Goal: Task Accomplishment & Management: Complete application form

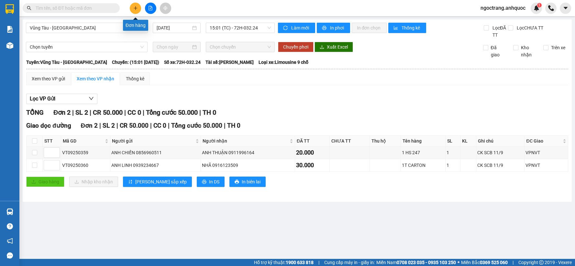
click at [137, 7] on icon "plus" at bounding box center [135, 8] width 5 height 5
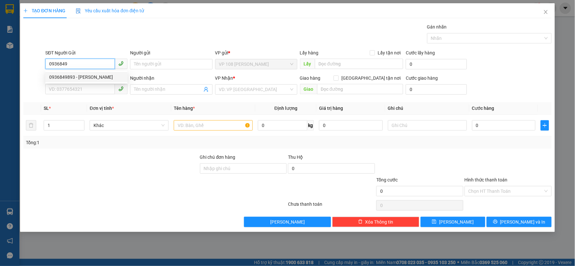
click at [75, 78] on div "0936849893 - [PERSON_NAME]" at bounding box center [86, 76] width 74 height 7
type input "0936849893"
type input "[PERSON_NAME]"
type input "0938031724"
type input "C HẰNG"
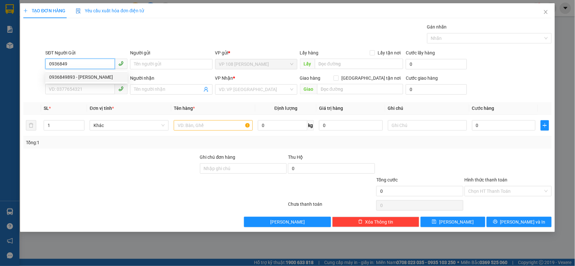
type input "VP184"
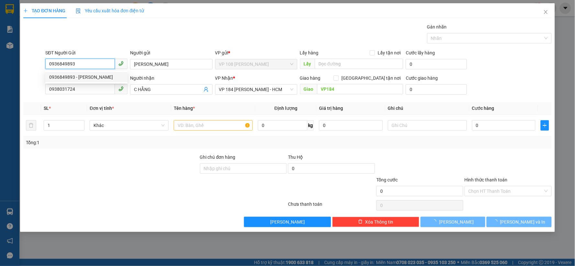
type input "30.000"
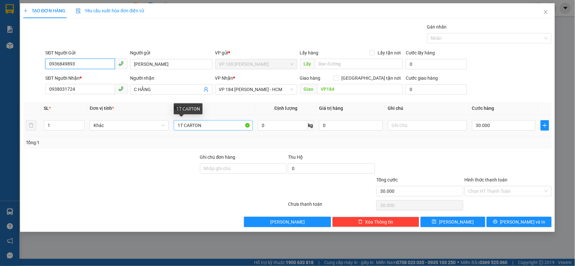
type input "0936849893"
drag, startPoint x: 209, startPoint y: 128, endPoint x: 183, endPoint y: 125, distance: 26.1
click at [183, 125] on input "1T CARTON" at bounding box center [213, 125] width 79 height 10
type input "1K KEO VÀNG"
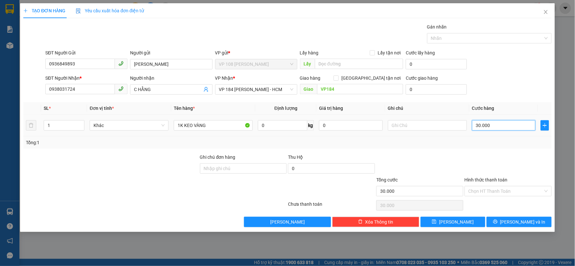
click at [494, 121] on input "30.000" at bounding box center [504, 125] width 64 height 10
click at [510, 191] on input "Hình thức thanh toán" at bounding box center [505, 191] width 75 height 10
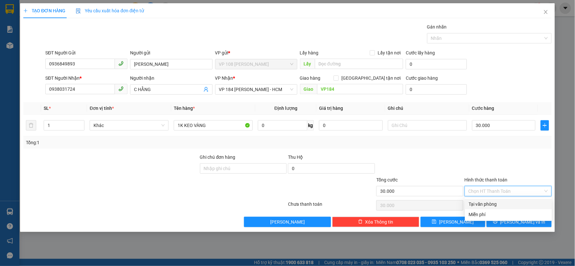
click at [486, 202] on div "Tại văn phòng" at bounding box center [508, 203] width 79 height 7
type input "0"
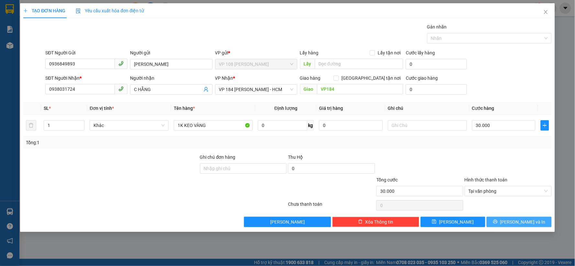
click at [491, 223] on button "[PERSON_NAME] và In" at bounding box center [518, 221] width 65 height 10
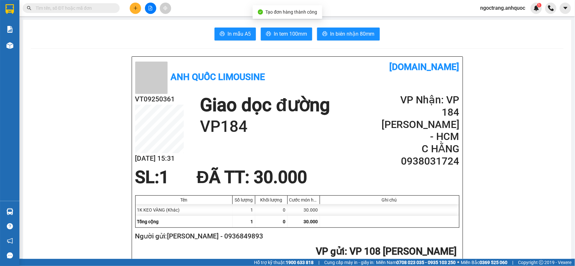
click at [278, 30] on span "In tem 100mm" at bounding box center [290, 34] width 33 height 8
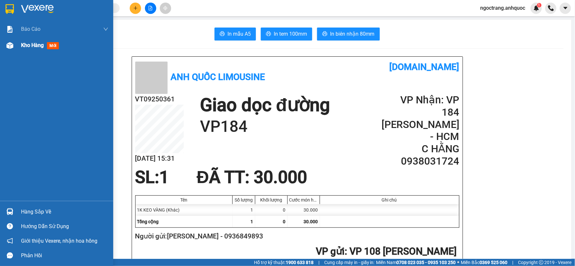
click at [23, 46] on span "Kho hàng" at bounding box center [32, 45] width 23 height 6
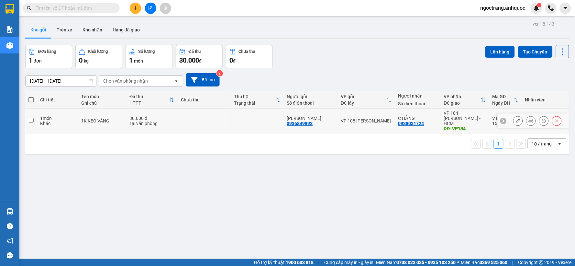
click at [32, 118] on input "checkbox" at bounding box center [31, 120] width 5 height 5
checkbox input "true"
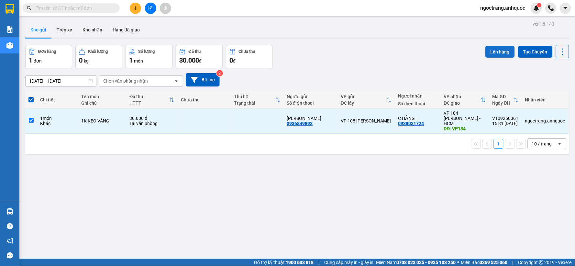
click at [487, 53] on button "Lên hàng" at bounding box center [499, 52] width 29 height 12
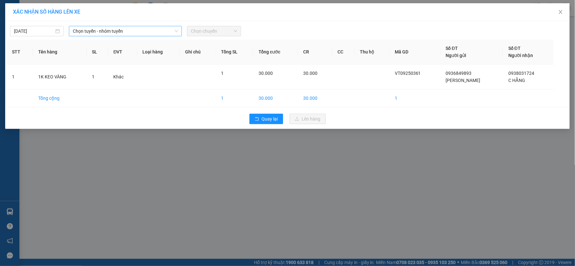
click at [100, 34] on span "Chọn tuyến - nhóm tuyến" at bounding box center [125, 31] width 105 height 10
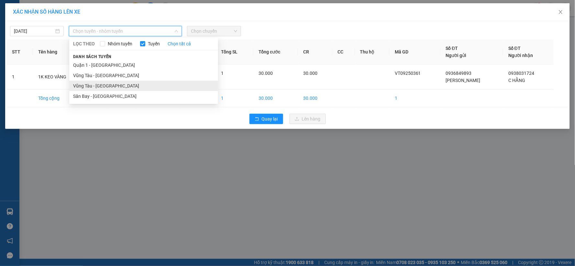
click at [99, 83] on li "Vũng Tàu - [GEOGRAPHIC_DATA]" at bounding box center [143, 86] width 149 height 10
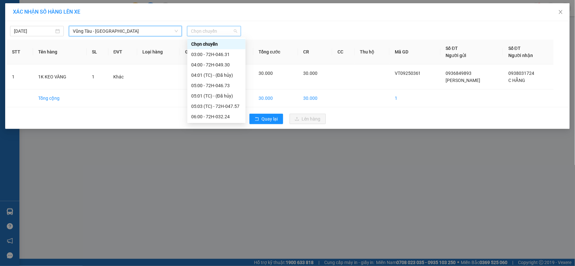
click at [199, 32] on span "Chọn chuyến" at bounding box center [214, 31] width 46 height 10
type input "16"
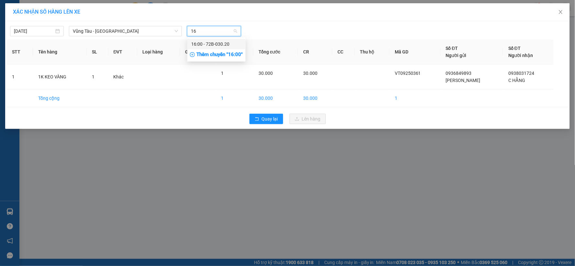
click at [219, 43] on div "16:00 - 72B-030.20" at bounding box center [216, 43] width 50 height 7
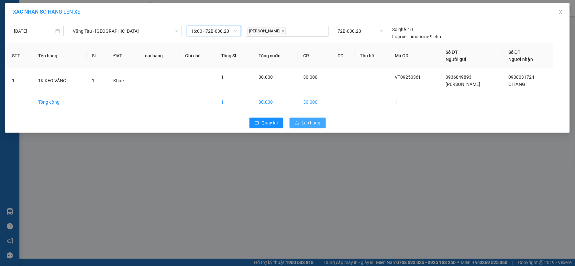
click at [309, 121] on span "Lên hàng" at bounding box center [311, 122] width 19 height 7
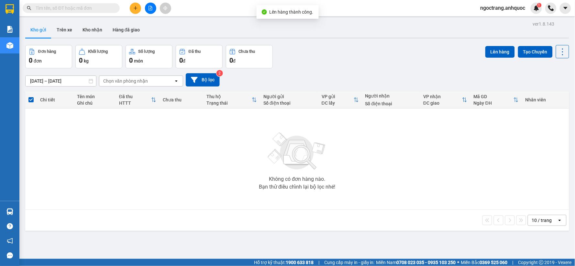
click at [151, 8] on icon "file-add" at bounding box center [150, 8] width 5 height 5
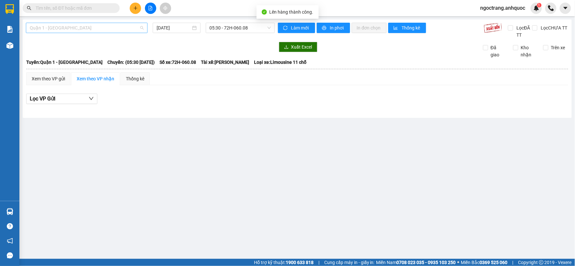
click at [85, 31] on span "Quận 1 - [GEOGRAPHIC_DATA]" at bounding box center [87, 28] width 114 height 10
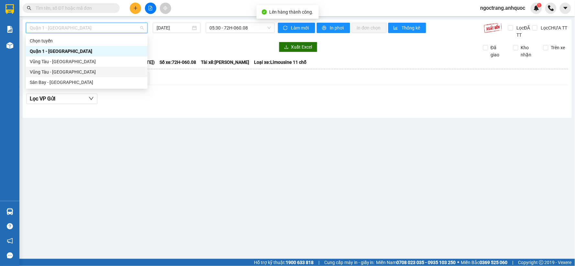
click at [64, 70] on div "Vũng Tàu - [GEOGRAPHIC_DATA]" at bounding box center [87, 71] width 114 height 7
type input "[DATE]"
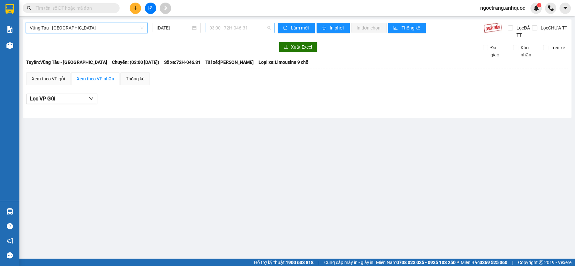
click at [239, 24] on span "03:00 - 72H-046.31" at bounding box center [240, 28] width 61 height 10
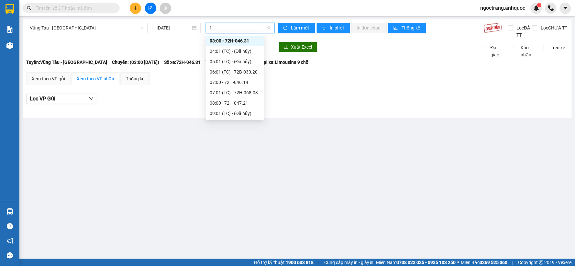
type input "16"
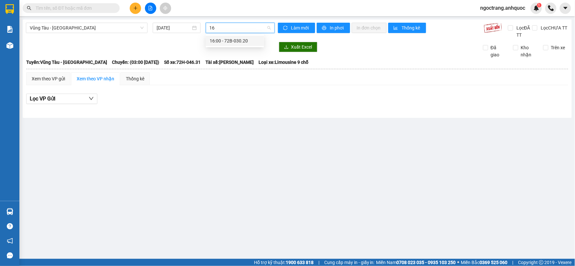
click at [239, 43] on div "16:00 - 72B-030.20" at bounding box center [235, 40] width 50 height 7
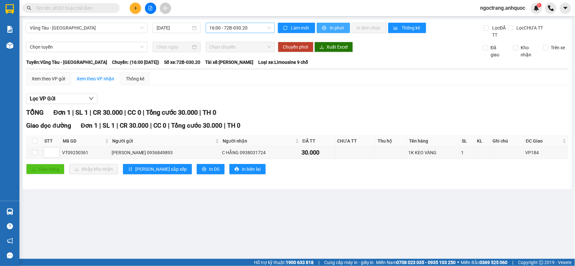
click at [345, 29] on button "In phơi" at bounding box center [333, 28] width 33 height 10
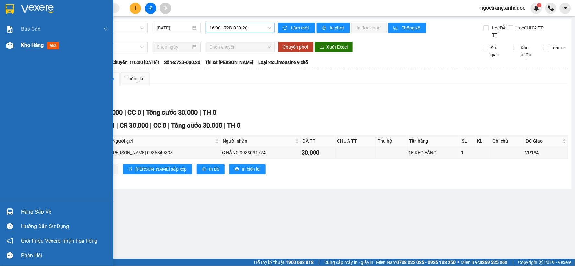
click at [29, 43] on span "Kho hàng" at bounding box center [32, 45] width 23 height 6
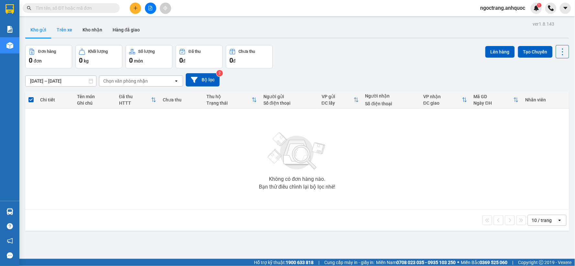
click at [72, 25] on button "Trên xe" at bounding box center [64, 30] width 26 height 16
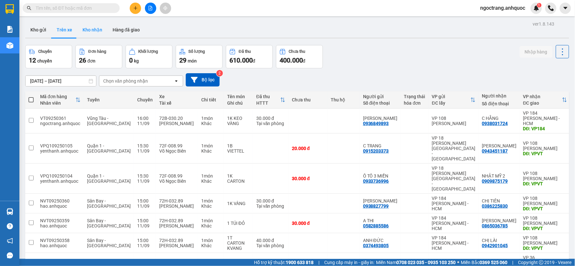
click at [95, 33] on button "Kho nhận" at bounding box center [92, 30] width 30 height 16
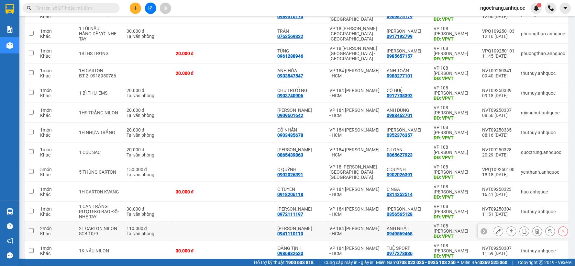
scroll to position [232, 0]
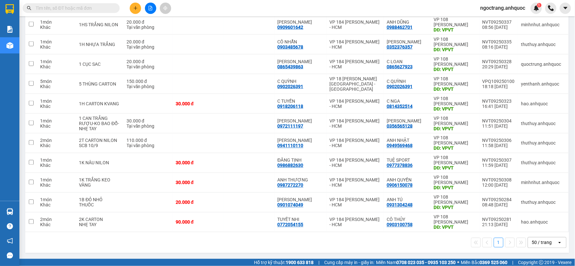
click at [69, 8] on input "text" at bounding box center [74, 8] width 76 height 7
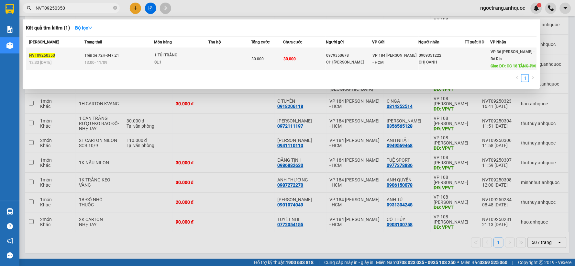
type input "NVT09250350"
click at [195, 66] on td "1 TÚI TRẮNG SL: 1" at bounding box center [181, 59] width 54 height 22
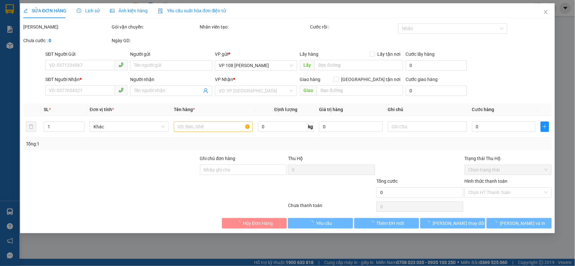
type input "0979350678"
type input "CHỊ [PERSON_NAME]"
type input "0909351222"
type input "CHỊ OANH"
type input "CC 18 TẦNG-PM"
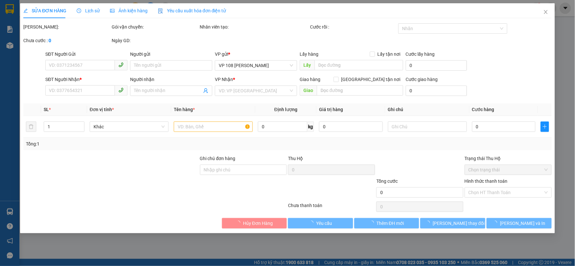
type input "30.000"
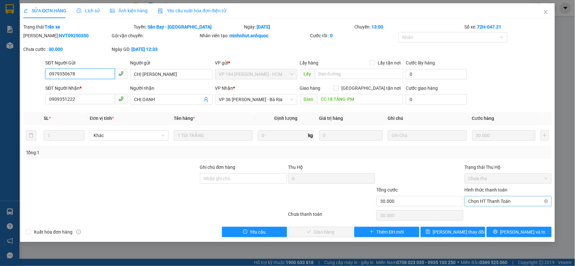
click at [500, 202] on span "Chọn HT Thanh Toán" at bounding box center [507, 201] width 79 height 10
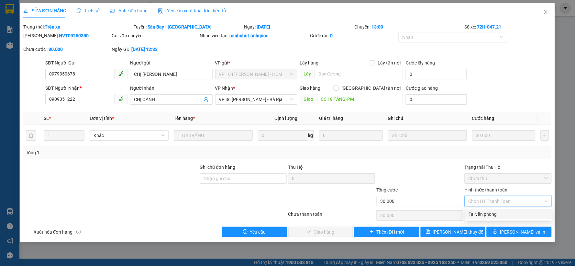
click at [491, 211] on div "Tại văn phòng" at bounding box center [508, 213] width 79 height 7
type input "0"
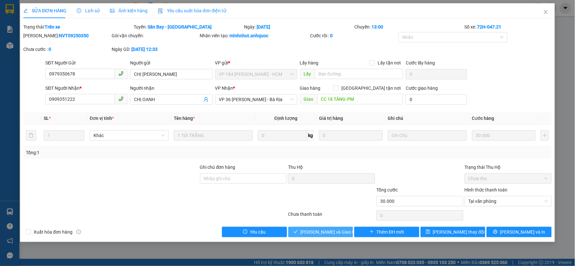
click at [308, 234] on span "[PERSON_NAME] và Giao hàng" at bounding box center [331, 231] width 62 height 7
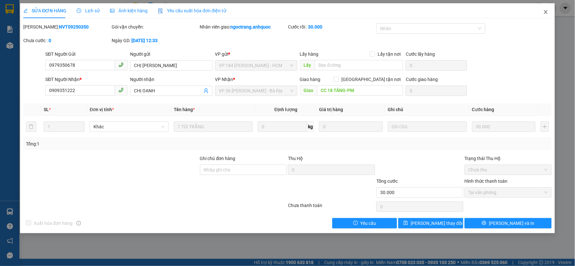
click at [546, 16] on span "Close" at bounding box center [546, 12] width 18 height 18
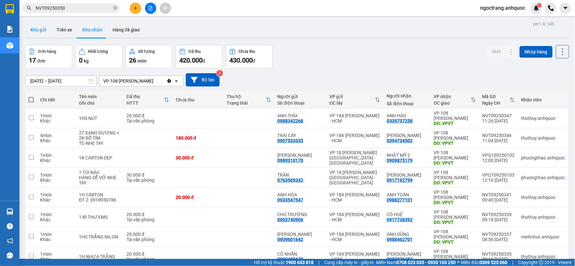
click at [31, 31] on button "Kho gửi" at bounding box center [38, 30] width 26 height 16
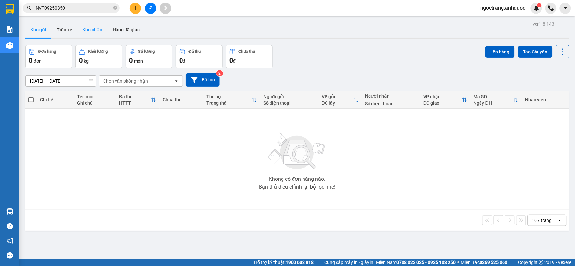
click at [92, 30] on button "Kho nhận" at bounding box center [92, 30] width 30 height 16
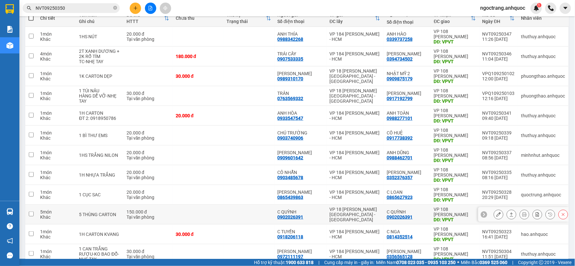
scroll to position [69, 0]
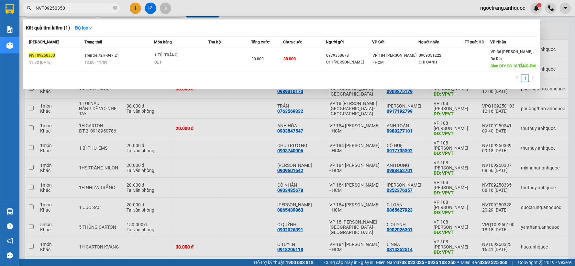
drag, startPoint x: 73, startPoint y: 9, endPoint x: 25, endPoint y: 9, distance: 47.9
click at [25, 9] on span "NVT09250350" at bounding box center [71, 8] width 97 height 10
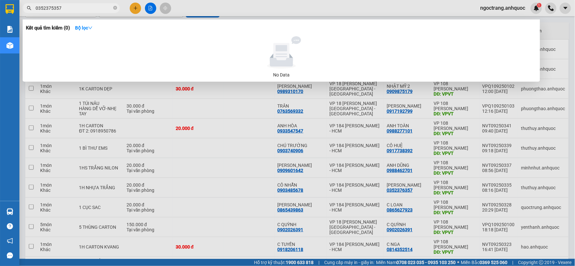
click at [52, 7] on input "0352375357" at bounding box center [74, 8] width 76 height 7
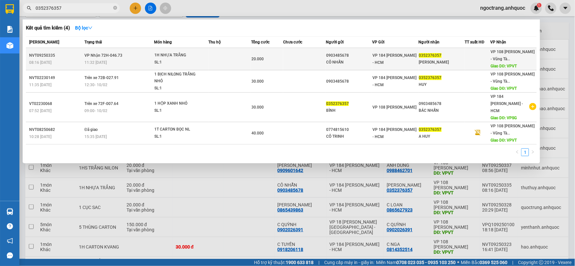
type input "0352376357"
click at [269, 61] on div "20.000" at bounding box center [266, 58] width 31 height 7
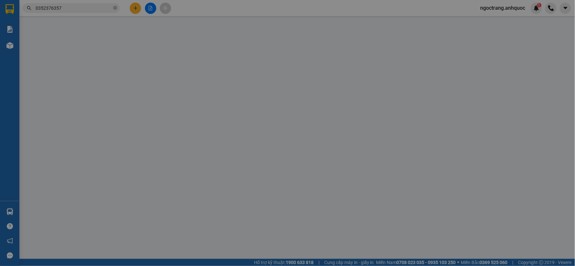
type input "0903485678"
type input "CÔ NHẪN"
type input "0352376357"
type input "[PERSON_NAME]"
type input "VPVT"
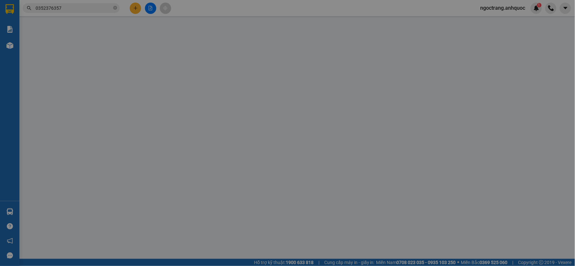
type input "TM 11/9 THỦY"
type input "20.000"
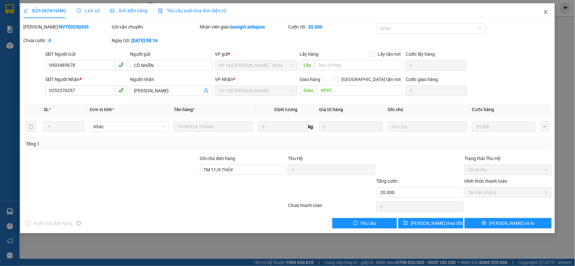
click at [546, 11] on icon "close" at bounding box center [545, 11] width 5 height 5
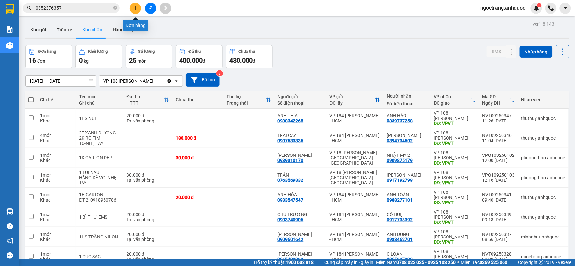
click at [135, 8] on icon "plus" at bounding box center [136, 8] width 4 height 0
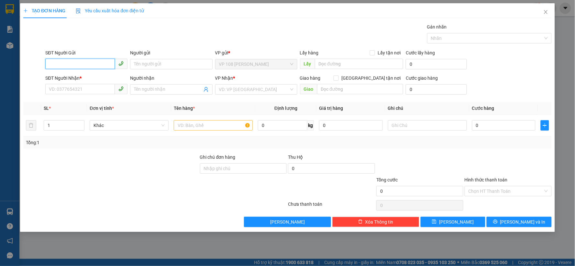
click at [87, 65] on input "SĐT Người Gửi" at bounding box center [80, 64] width 70 height 10
type input "0389629851"
click at [92, 77] on div "0389629851 - CHỊ NỘI" at bounding box center [86, 76] width 74 height 7
type input "CHỊ NỘI"
type input "0397266118"
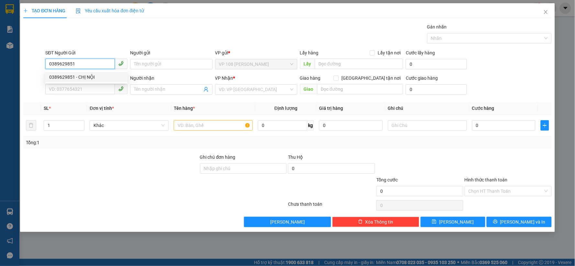
type input "EM HẰNG"
type input "VP NVT"
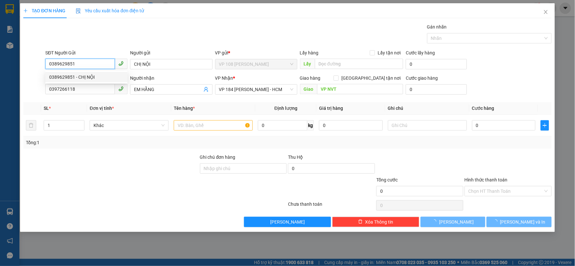
type input "40.000"
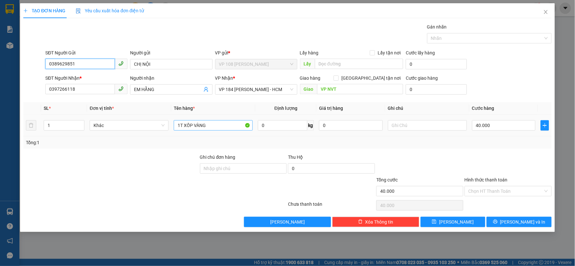
type input "0389629851"
drag, startPoint x: 221, startPoint y: 126, endPoint x: 136, endPoint y: 126, distance: 84.7
click at [137, 126] on tr "1 Khác 1T XỐP VÀNG 0 kg 0 40.000" at bounding box center [287, 125] width 528 height 22
type input "1 HS TRONG"
click at [512, 124] on input "40.000" at bounding box center [504, 125] width 64 height 10
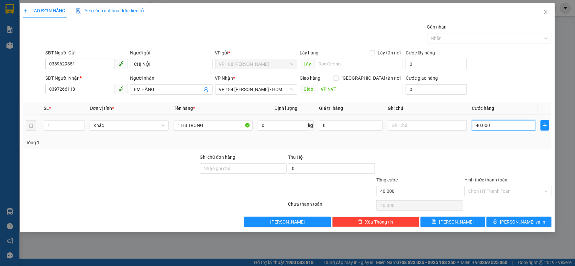
type input "2"
type input "20"
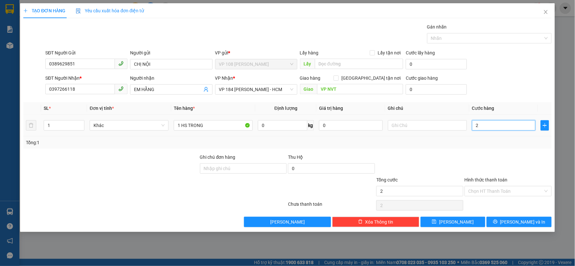
type input "20"
type input "200"
type input "2.000"
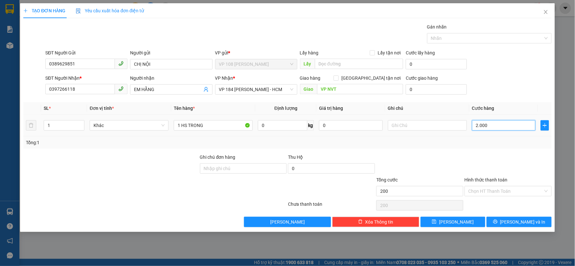
type input "2.000"
type input "20.000"
click at [505, 188] on input "Hình thức thanh toán" at bounding box center [505, 191] width 75 height 10
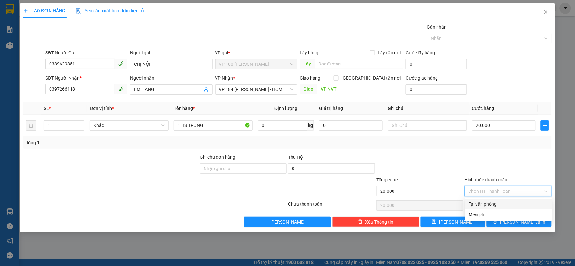
click at [493, 202] on div "Tại văn phòng" at bounding box center [508, 203] width 79 height 7
type input "0"
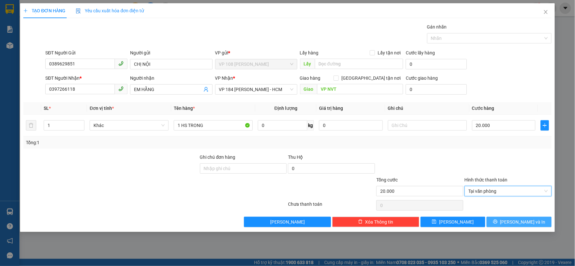
click at [502, 222] on button "[PERSON_NAME] và In" at bounding box center [518, 221] width 65 height 10
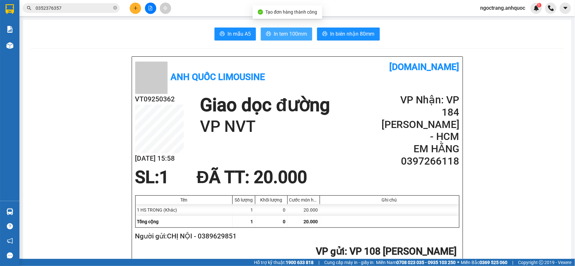
click at [299, 38] on button "In tem 100mm" at bounding box center [286, 33] width 51 height 13
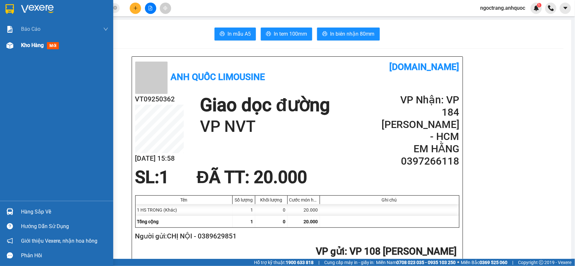
click at [33, 38] on div "Kho hàng mới" at bounding box center [64, 45] width 87 height 16
click at [35, 46] on span "Kho hàng" at bounding box center [32, 45] width 23 height 6
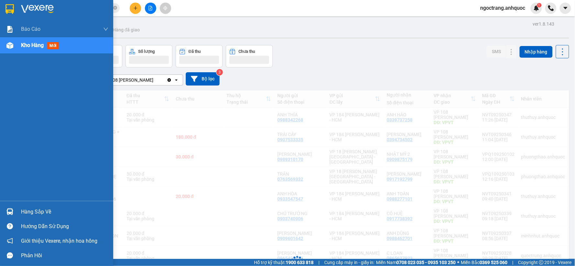
click at [39, 45] on span "Kho hàng" at bounding box center [32, 45] width 23 height 6
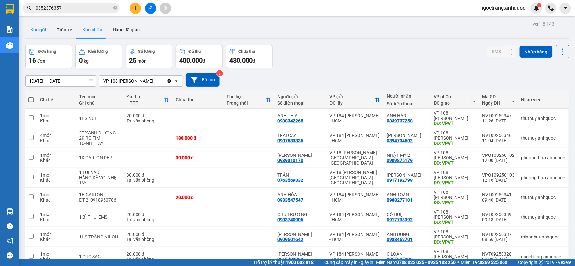
click at [35, 30] on button "Kho gửi" at bounding box center [38, 30] width 26 height 16
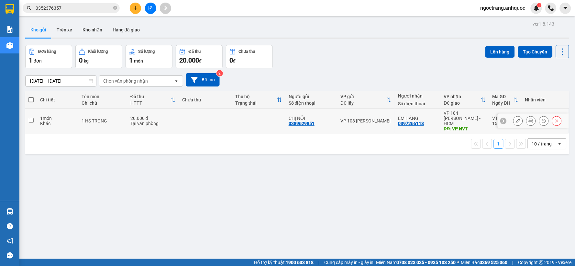
click at [31, 118] on input "checkbox" at bounding box center [31, 120] width 5 height 5
checkbox input "true"
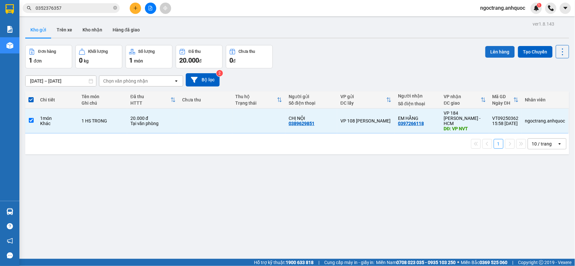
click at [491, 51] on button "Lên hàng" at bounding box center [499, 52] width 29 height 12
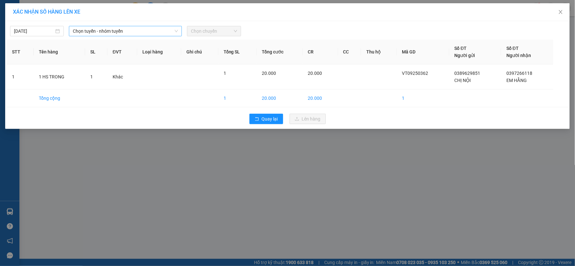
click at [99, 33] on span "Chọn tuyến - nhóm tuyến" at bounding box center [125, 31] width 105 height 10
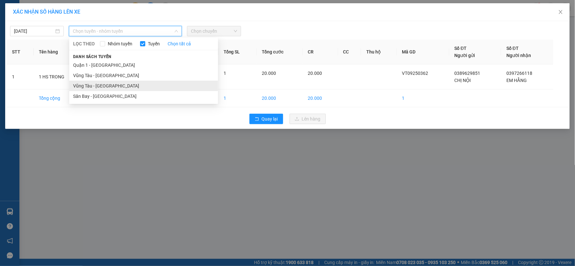
drag, startPoint x: 98, startPoint y: 83, endPoint x: 223, endPoint y: 51, distance: 129.0
click at [99, 83] on li "Vũng Tàu - [GEOGRAPHIC_DATA]" at bounding box center [143, 86] width 149 height 10
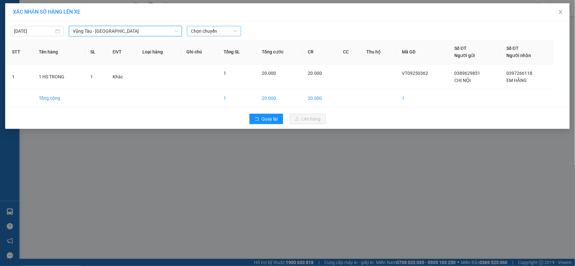
click at [234, 29] on span "Chọn chuyến" at bounding box center [214, 31] width 46 height 10
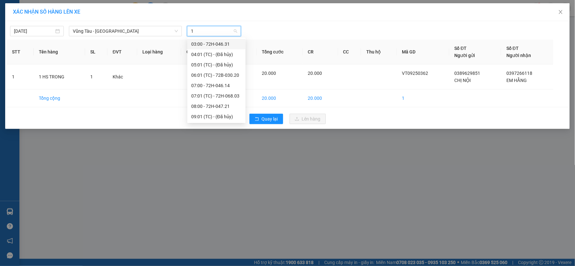
type input "17"
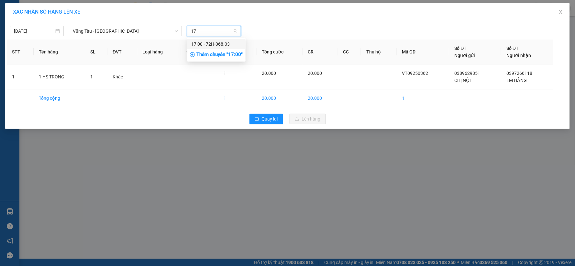
click at [223, 44] on div "17:00 - 72H-068.03" at bounding box center [216, 43] width 50 height 7
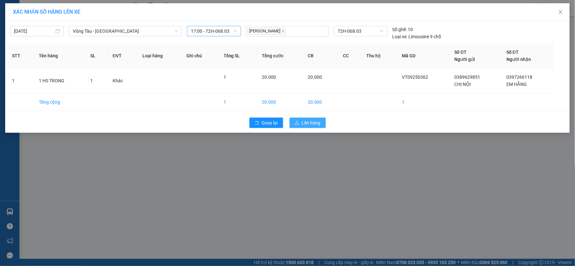
click at [306, 120] on span "Lên hàng" at bounding box center [311, 122] width 19 height 7
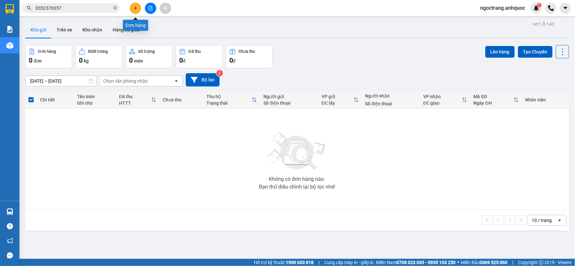
click at [134, 10] on button at bounding box center [135, 8] width 11 height 11
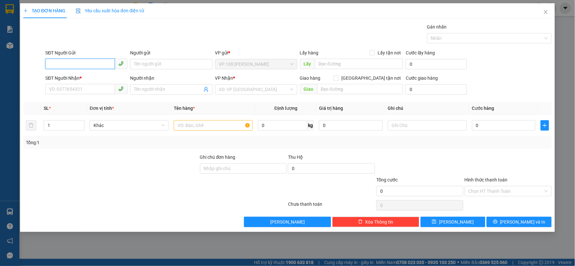
click at [104, 67] on input "SĐT Người Gửi" at bounding box center [80, 64] width 70 height 10
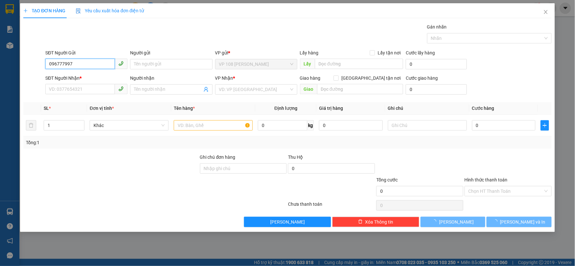
type input "0967779977"
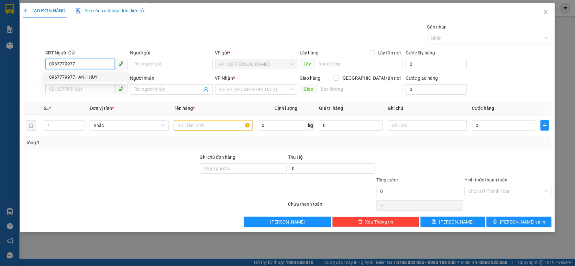
click at [92, 75] on div "0967779977 - ANH HUY" at bounding box center [86, 76] width 74 height 7
type input "[PERSON_NAME]"
type input "0937077197"
type input "A MINH"
type input "VPQ1"
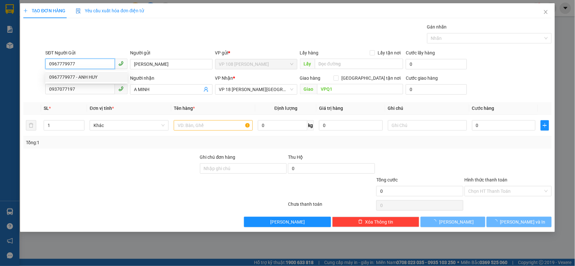
type input "30.000"
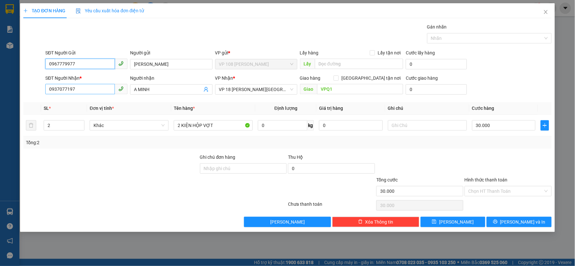
type input "0967779977"
drag, startPoint x: 88, startPoint y: 92, endPoint x: 26, endPoint y: 92, distance: 62.1
click at [26, 92] on div "SĐT Người Nhận * 0937077197 Người nhận A MINH VP Nhận * VP 18 [PERSON_NAME][GEO…" at bounding box center [287, 85] width 529 height 23
type input "0903692025"
drag, startPoint x: 158, startPoint y: 91, endPoint x: 117, endPoint y: 91, distance: 41.1
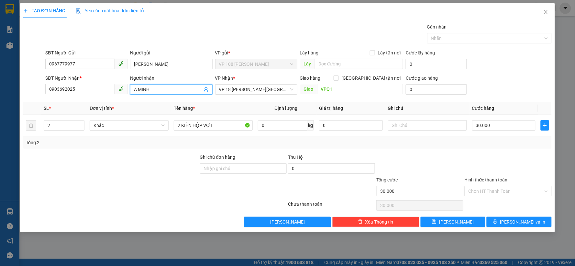
click at [117, 91] on div "SĐT Người Nhận * 0903692025 Người nhận A MINH A MINH VP Nhận * VP 18 [PERSON_NA…" at bounding box center [298, 85] width 508 height 23
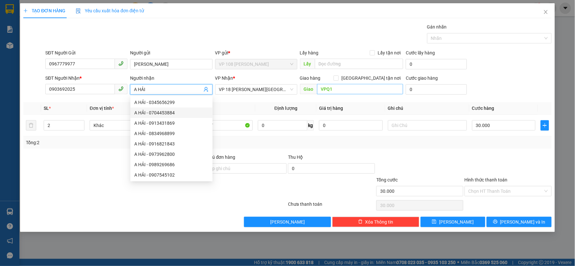
type input "A HẢI"
click at [341, 87] on input "VPQ1" at bounding box center [360, 89] width 86 height 10
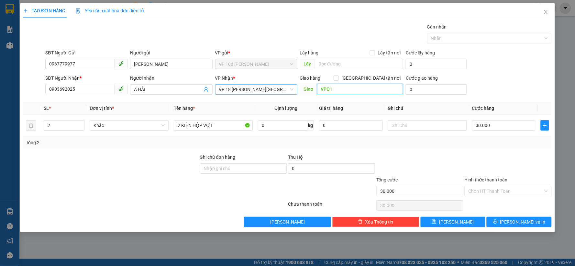
click at [264, 89] on span "VP 18 [PERSON_NAME][GEOGRAPHIC_DATA] - [GEOGRAPHIC_DATA]" at bounding box center [256, 89] width 74 height 10
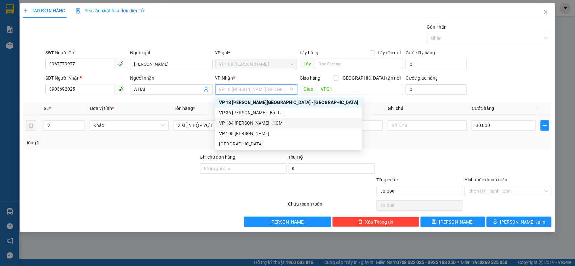
click at [259, 122] on div "VP 184 [PERSON_NAME] - HCM" at bounding box center [288, 122] width 139 height 7
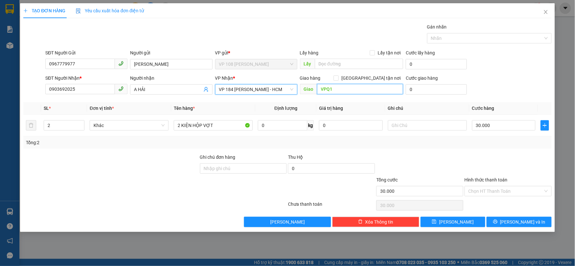
click at [338, 91] on input "VPQ1" at bounding box center [360, 89] width 86 height 10
type input "VP NVT"
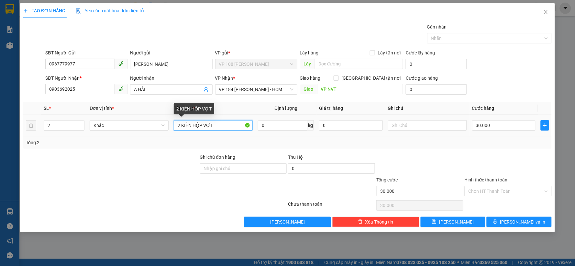
drag, startPoint x: 221, startPoint y: 127, endPoint x: 198, endPoint y: 124, distance: 23.5
click at [198, 124] on input "2 KIỆN HỘP VỢT" at bounding box center [213, 125] width 79 height 10
click at [231, 124] on input "2 KIỆN HỘP VỢT" at bounding box center [213, 125] width 79 height 10
drag, startPoint x: 179, startPoint y: 125, endPoint x: 170, endPoint y: 125, distance: 9.1
click at [170, 125] on tr "2 Khác 2 KIỆN HỘP VỢT 0 kg 0 30.000" at bounding box center [287, 125] width 528 height 22
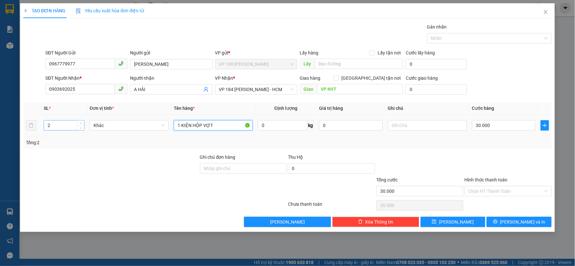
type input "1 KIỆN HỘP VỢT"
drag, startPoint x: 63, startPoint y: 125, endPoint x: 0, endPoint y: 125, distance: 63.4
click at [0, 125] on div "TẠO ĐƠN HÀNG Yêu cầu xuất hóa đơn điện tử Transit Pickup Surcharge Ids Transit …" at bounding box center [287, 133] width 575 height 266
type input "1"
click at [496, 191] on input "Hình thức thanh toán" at bounding box center [505, 191] width 75 height 10
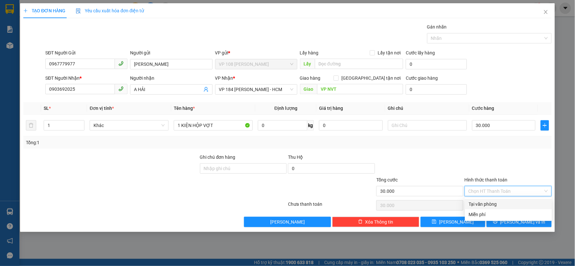
click at [484, 203] on div "Tại văn phòng" at bounding box center [508, 203] width 79 height 7
type input "0"
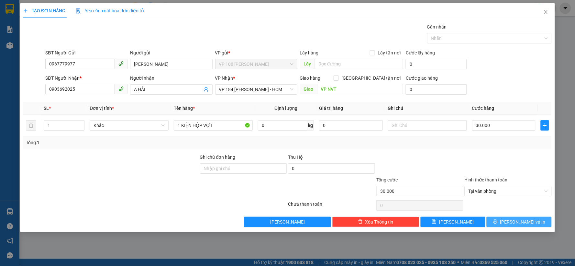
click at [500, 220] on button "[PERSON_NAME] và In" at bounding box center [518, 221] width 65 height 10
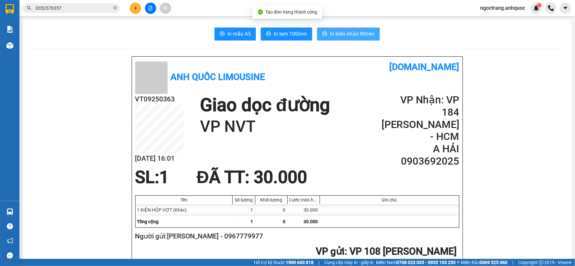
click at [342, 35] on span "In biên nhận 80mm" at bounding box center [352, 34] width 45 height 8
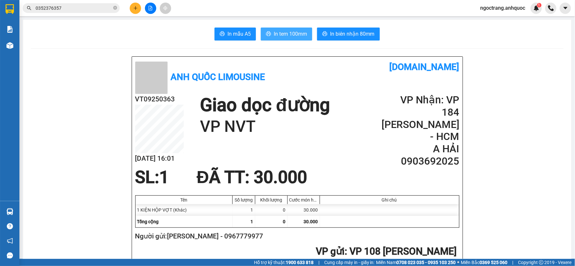
click at [294, 32] on span "In tem 100mm" at bounding box center [290, 34] width 33 height 8
click at [287, 32] on span "In tem 100mm" at bounding box center [290, 34] width 33 height 8
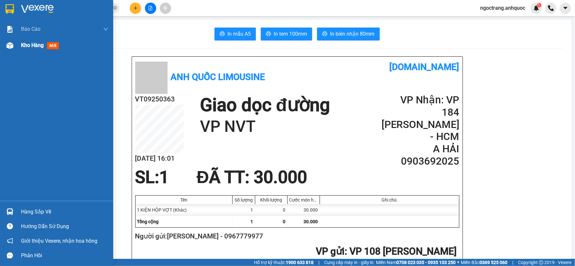
click at [33, 48] on span "Kho hàng" at bounding box center [32, 45] width 23 height 6
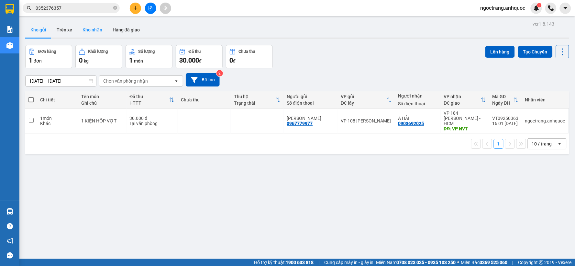
click at [88, 28] on button "Kho nhận" at bounding box center [92, 30] width 30 height 16
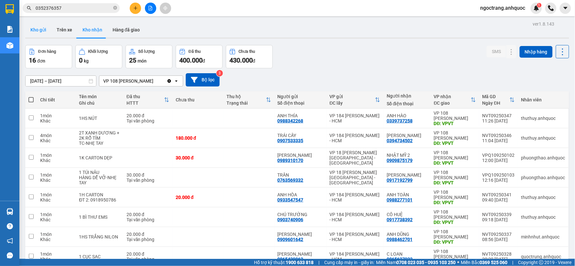
click at [34, 30] on button "Kho gửi" at bounding box center [38, 30] width 26 height 16
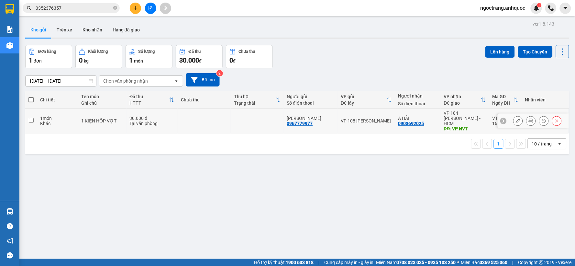
click at [33, 118] on input "checkbox" at bounding box center [31, 120] width 5 height 5
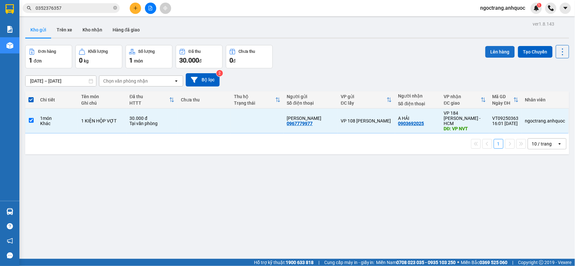
click at [494, 49] on button "Lên hàng" at bounding box center [499, 52] width 29 height 12
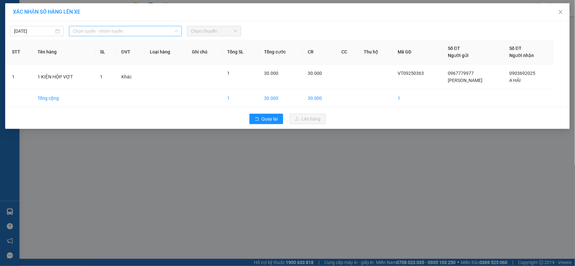
click at [82, 30] on span "Chọn tuyến - nhóm tuyến" at bounding box center [125, 31] width 105 height 10
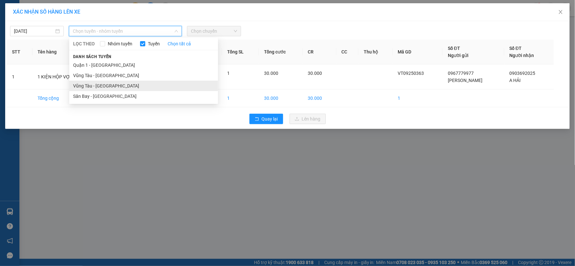
click at [98, 84] on li "Vũng Tàu - [GEOGRAPHIC_DATA]" at bounding box center [143, 86] width 149 height 10
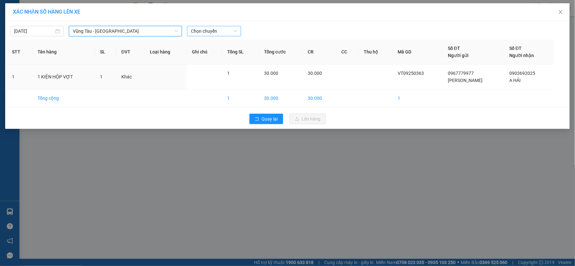
click at [199, 31] on span "Chọn chuyến" at bounding box center [214, 31] width 46 height 10
click at [217, 44] on div "17:00 - 72H-068.03" at bounding box center [216, 43] width 50 height 7
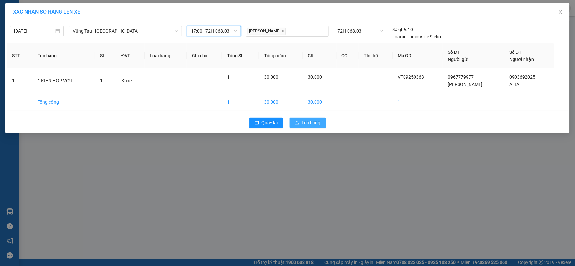
click at [316, 124] on span "Lên hàng" at bounding box center [311, 122] width 19 height 7
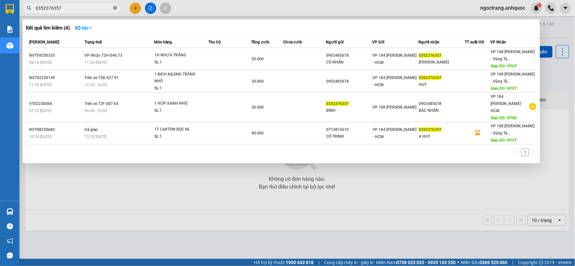
click at [115, 10] on icon "close-circle" at bounding box center [115, 8] width 4 height 4
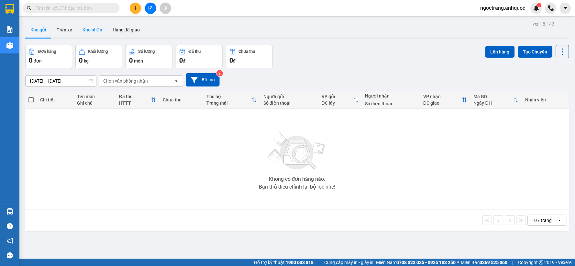
click at [99, 33] on button "Kho nhận" at bounding box center [92, 30] width 30 height 16
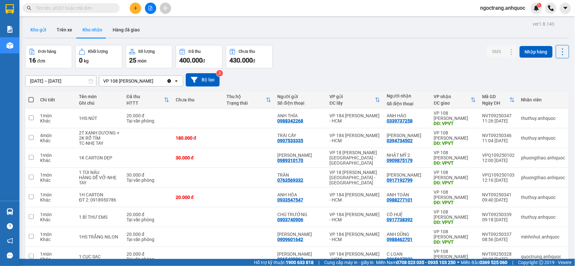
click at [35, 27] on button "Kho gửi" at bounding box center [38, 30] width 26 height 16
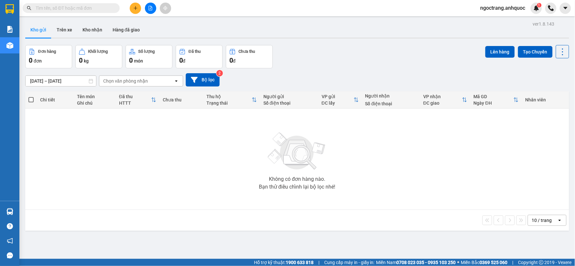
click at [148, 6] on icon "file-add" at bounding box center [150, 8] width 5 height 5
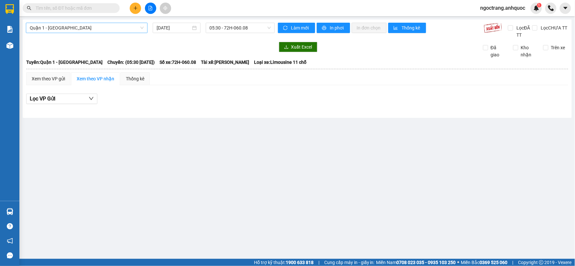
click at [94, 28] on span "Quận 1 - [GEOGRAPHIC_DATA]" at bounding box center [87, 28] width 114 height 10
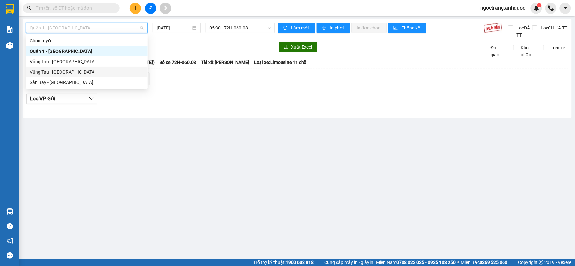
click at [65, 70] on div "Vũng Tàu - [GEOGRAPHIC_DATA]" at bounding box center [87, 71] width 114 height 7
type input "[DATE]"
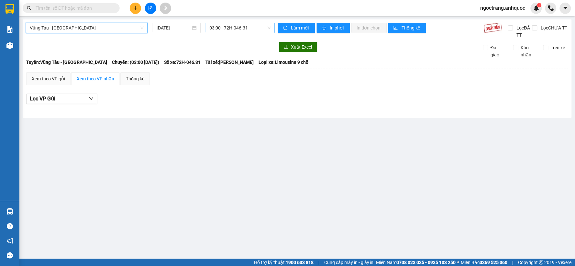
click at [232, 29] on span "03:00 - 72H-046.31" at bounding box center [240, 28] width 61 height 10
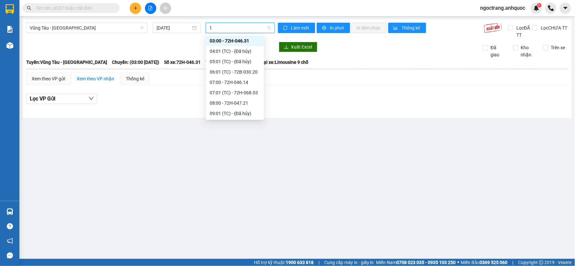
type input "17"
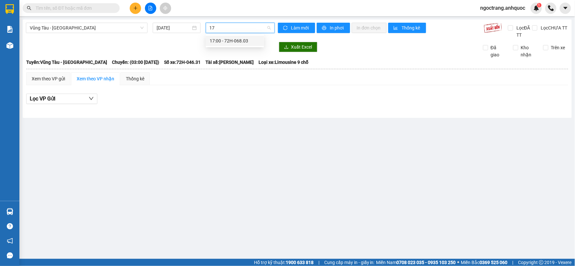
click at [238, 39] on div "17:00 - 72H-068.03" at bounding box center [235, 40] width 50 height 7
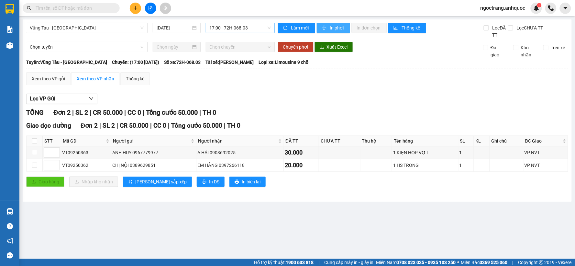
click at [337, 26] on span "In phơi" at bounding box center [337, 27] width 15 height 7
click at [338, 28] on span "In phơi" at bounding box center [337, 27] width 15 height 7
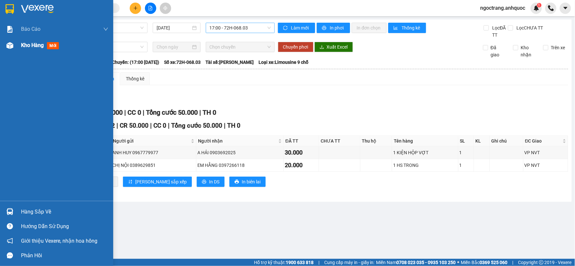
click at [28, 46] on span "Kho hàng" at bounding box center [32, 45] width 23 height 6
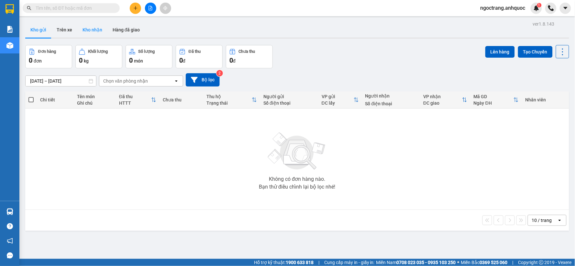
click at [96, 34] on button "Kho nhận" at bounding box center [92, 30] width 30 height 16
